Goal: Information Seeking & Learning: Check status

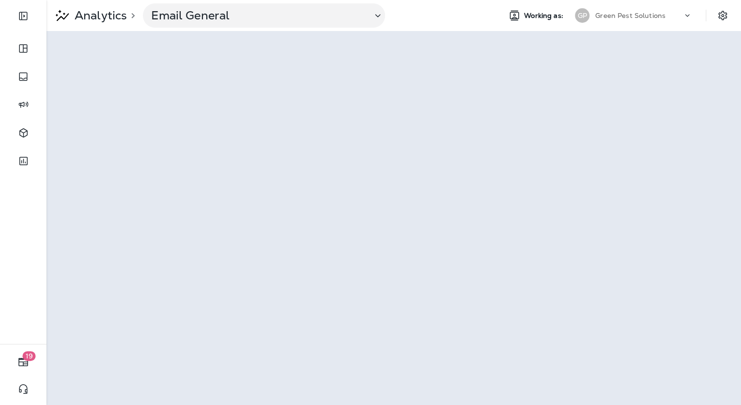
click at [635, 14] on p "Green Pest Solutions" at bounding box center [630, 16] width 70 height 8
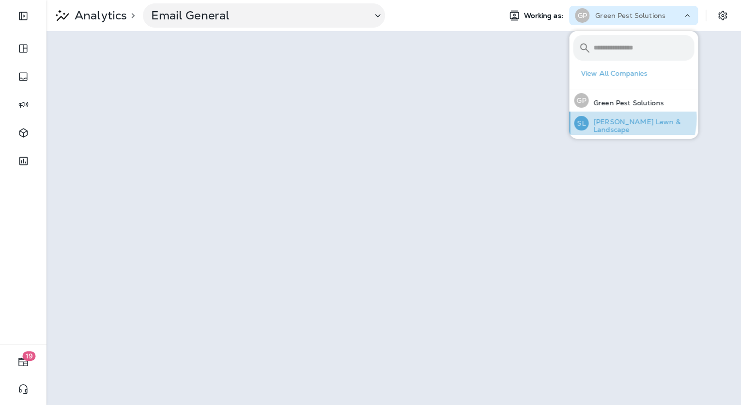
click at [627, 118] on div "[PERSON_NAME] Lawn & Landscape" at bounding box center [634, 122] width 128 height 23
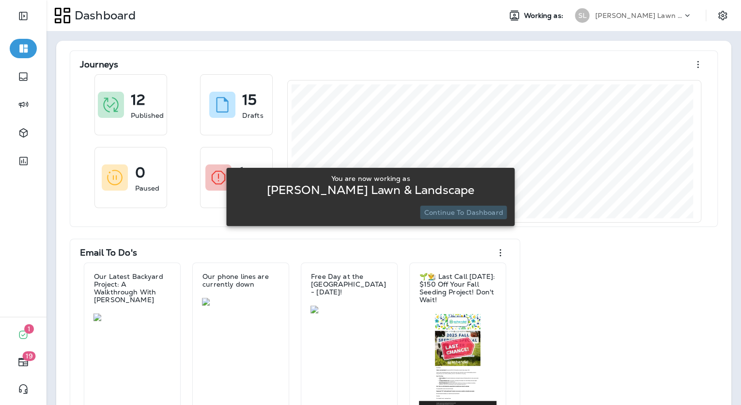
click at [475, 214] on p "Continue to Dashboard" at bounding box center [463, 212] width 79 height 8
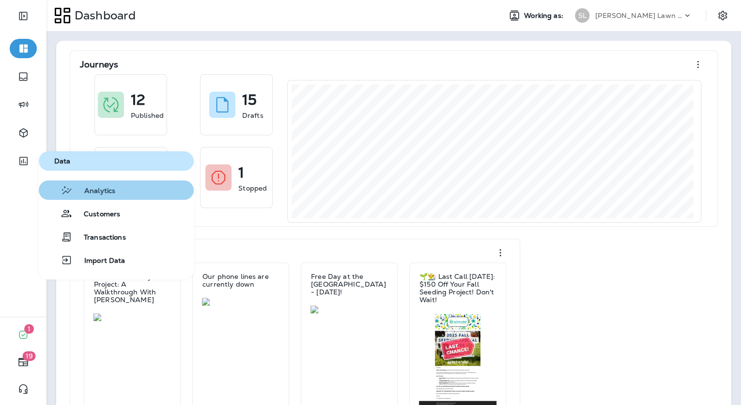
click at [91, 187] on span "Analytics" at bounding box center [94, 191] width 43 height 9
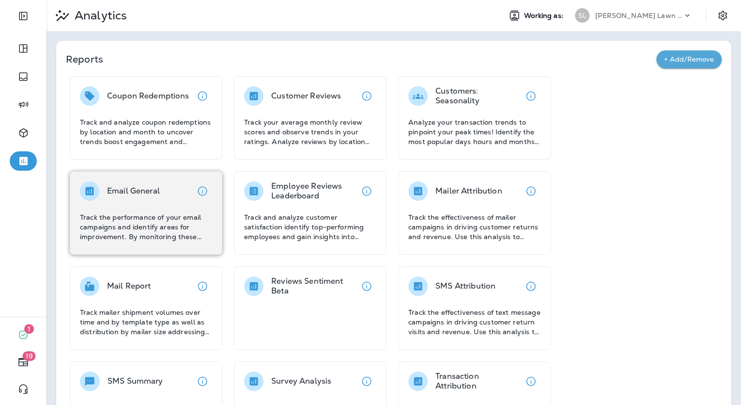
click at [200, 221] on p "Track the performance of your email campaigns and identify areas for improvemen…" at bounding box center [146, 226] width 132 height 29
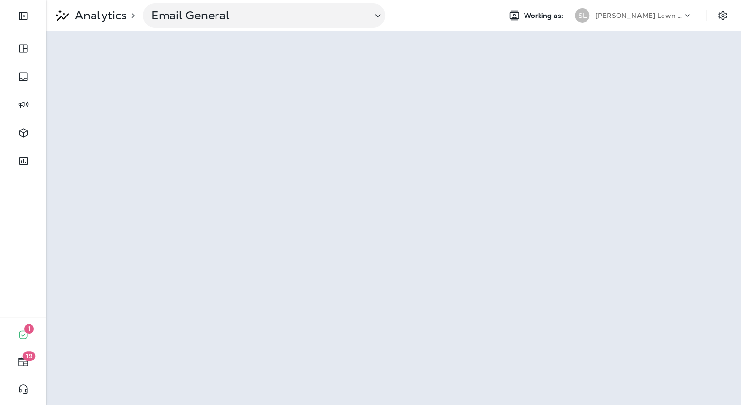
click at [650, 11] on div "[PERSON_NAME] Lawn & Landscape" at bounding box center [638, 15] width 87 height 15
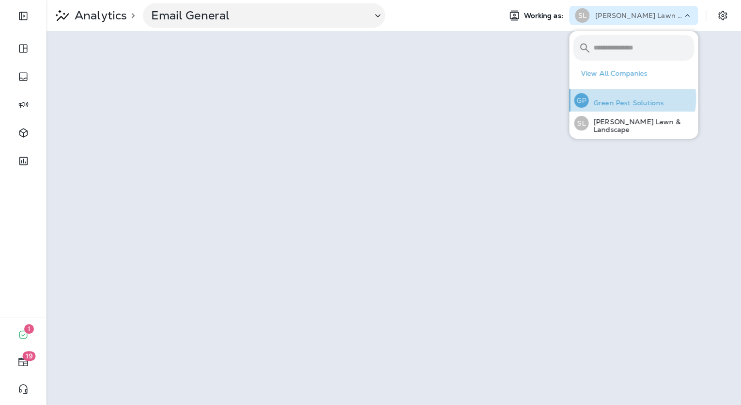
click at [631, 99] on p "Green Pest Solutions" at bounding box center [626, 103] width 75 height 8
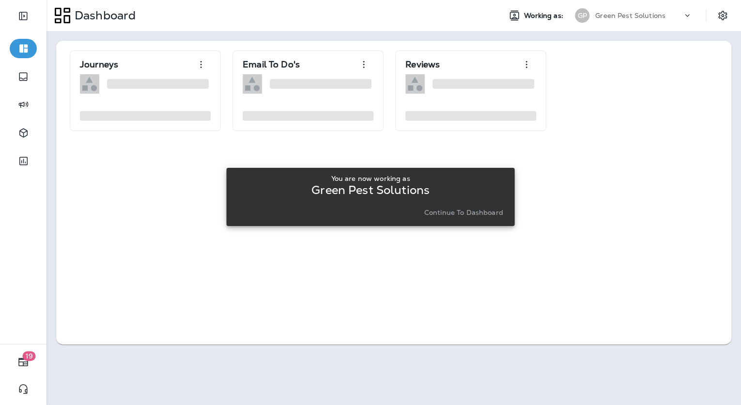
click at [435, 215] on p "Continue to Dashboard" at bounding box center [463, 212] width 79 height 8
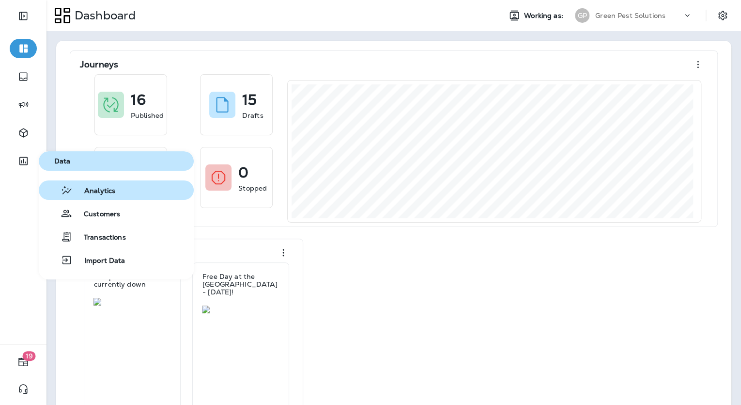
click at [90, 190] on span "Analytics" at bounding box center [94, 191] width 43 height 9
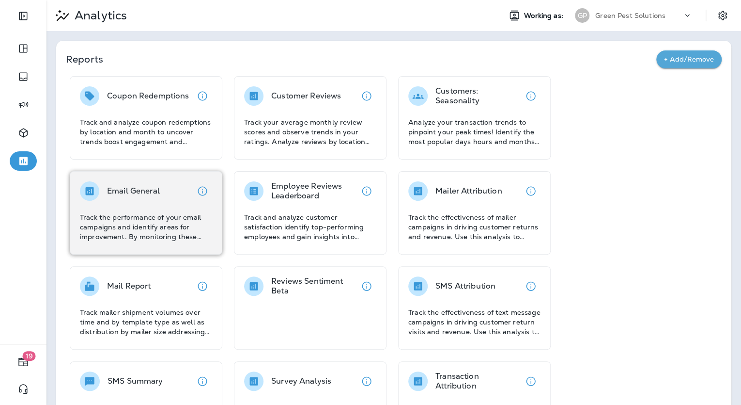
click at [174, 194] on div "Email General" at bounding box center [146, 190] width 132 height 19
